Goal: Transaction & Acquisition: Subscribe to service/newsletter

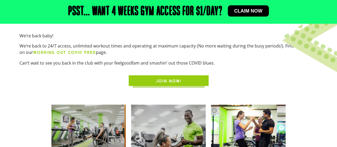
click at [146, 76] on link "JOIN NOW!" at bounding box center [169, 80] width 80 height 11
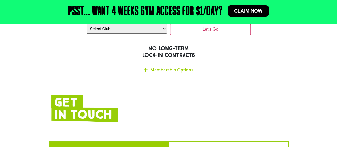
scroll to position [920, 0]
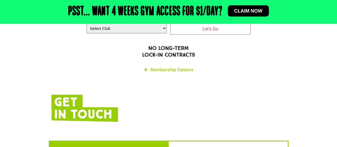
click at [174, 67] on link "Membership Options" at bounding box center [171, 70] width 43 height 6
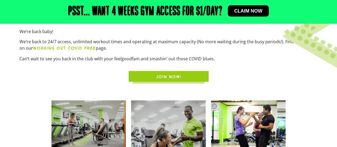
scroll to position [162, 0]
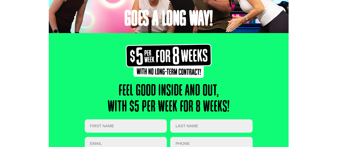
click at [0, 130] on div "feel good inside and out, with $5 per week for 8 weeks! " * " indicates require…" at bounding box center [168, 126] width 337 height 186
